Goal: Navigation & Orientation: Find specific page/section

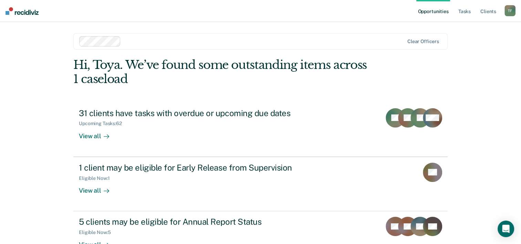
scroll to position [21, 0]
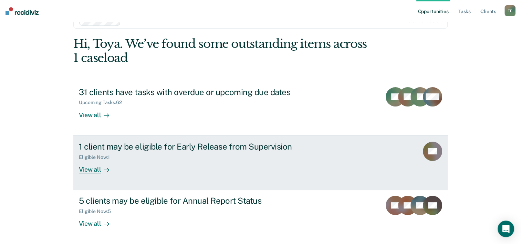
click at [104, 171] on icon at bounding box center [107, 170] width 6 height 6
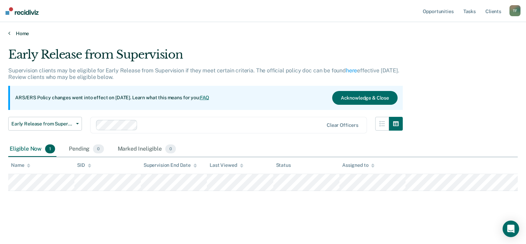
click at [11, 31] on link "Home" at bounding box center [263, 33] width 510 height 6
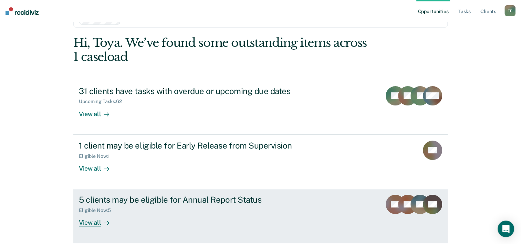
scroll to position [49, 0]
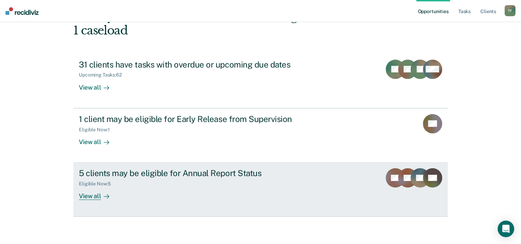
click at [107, 195] on icon at bounding box center [108, 197] width 2 height 4
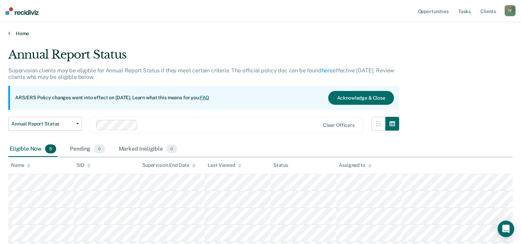
click at [9, 33] on icon at bounding box center [9, 33] width 2 height 6
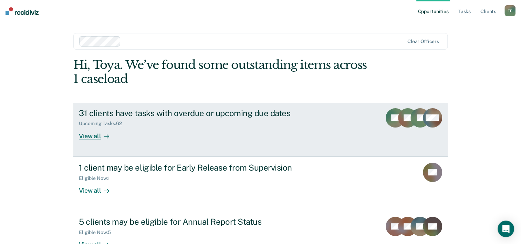
click at [107, 134] on icon at bounding box center [108, 136] width 2 height 4
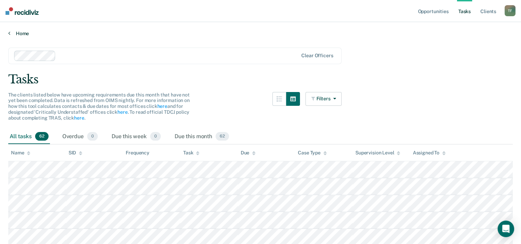
click at [10, 34] on icon at bounding box center [9, 33] width 2 height 6
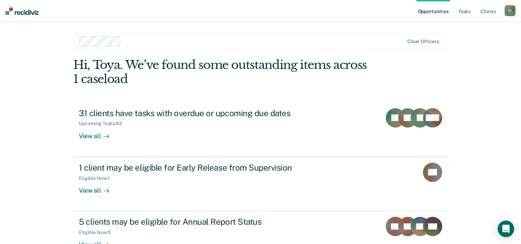
click at [507, 12] on div "T F" at bounding box center [510, 10] width 11 height 11
click at [457, 45] on link "Log Out" at bounding box center [482, 45] width 55 height 6
